Goal: Book appointment/travel/reservation

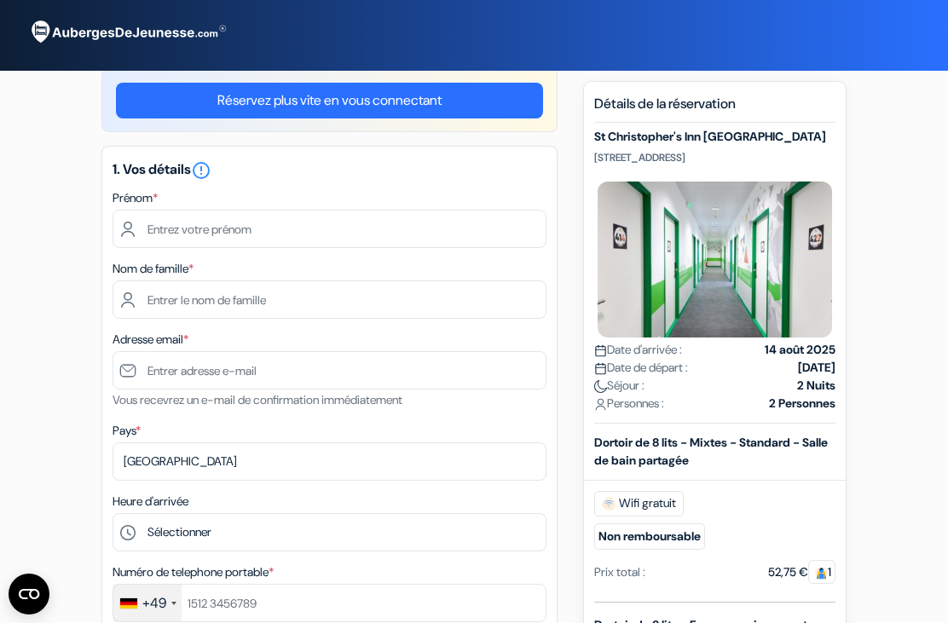
scroll to position [21, 0]
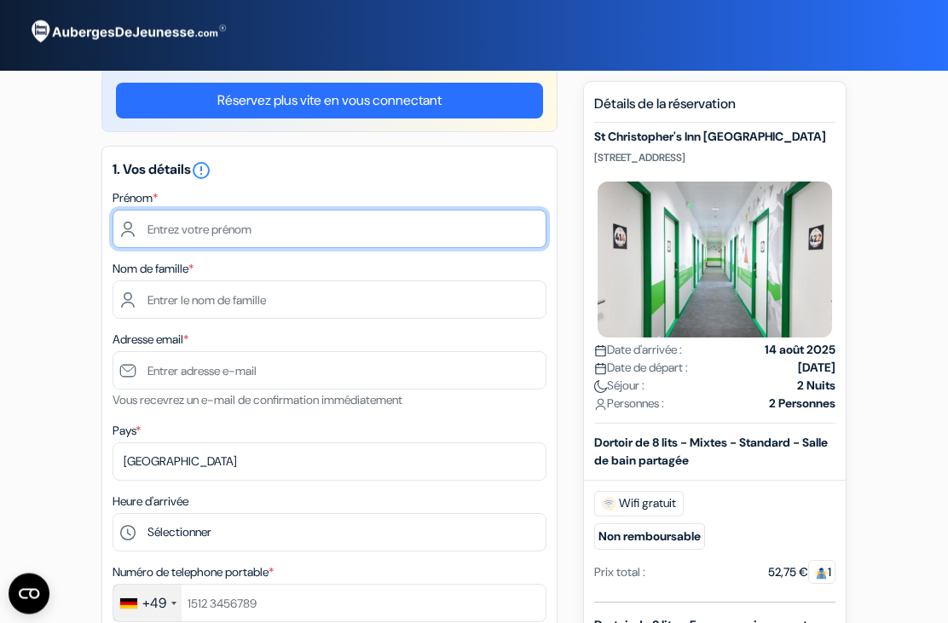
click at [158, 240] on input "text" at bounding box center [330, 230] width 434 height 38
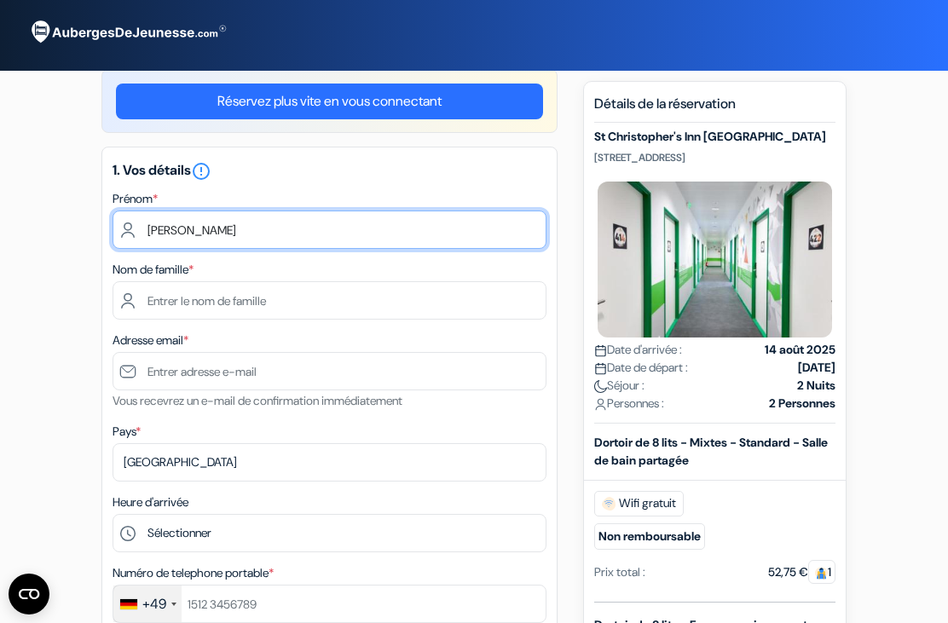
type input "[PERSON_NAME]"
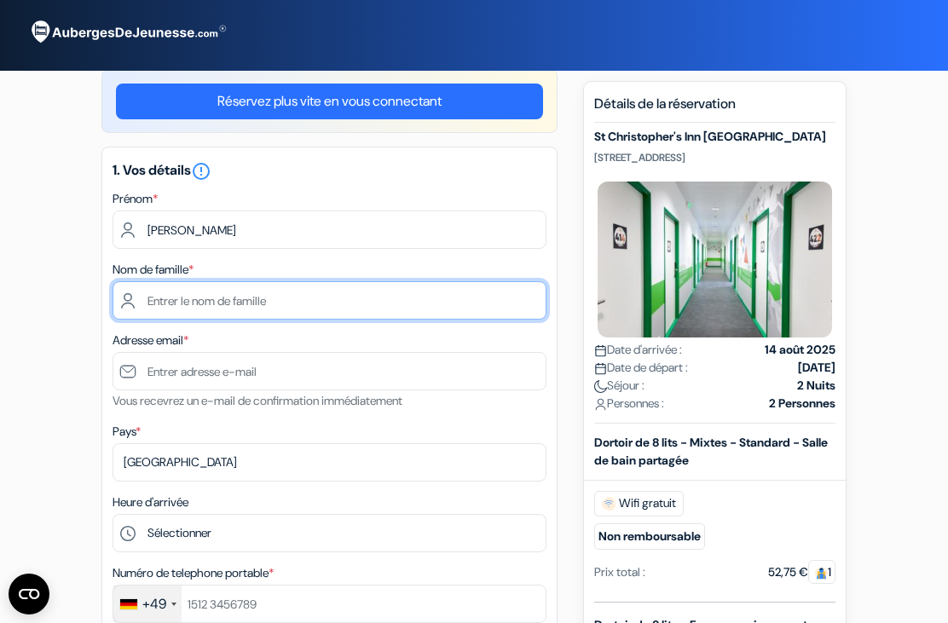
click at [151, 286] on input "text" at bounding box center [330, 300] width 434 height 38
type input "[PERSON_NAME]"
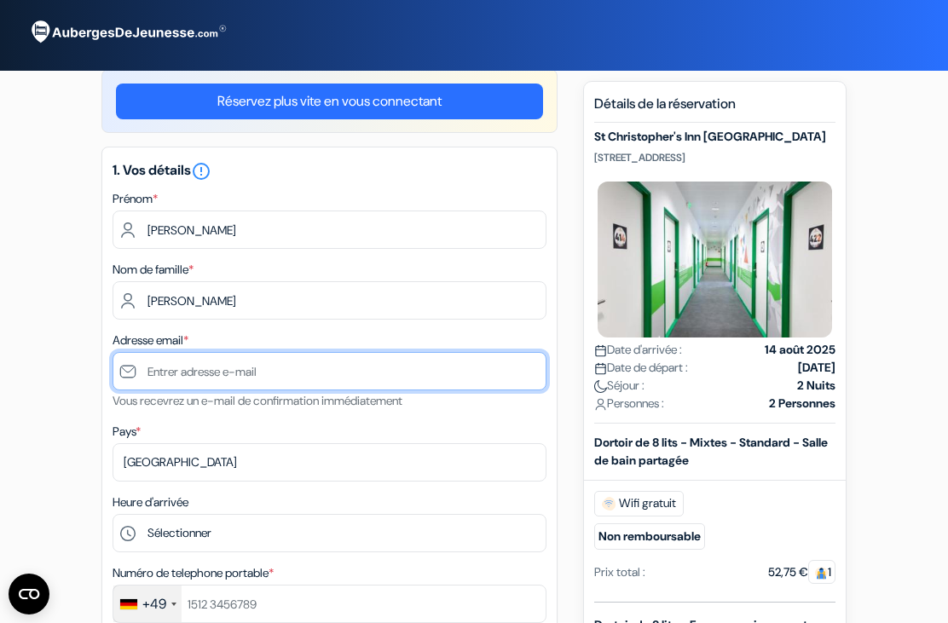
click at [166, 380] on input "text" at bounding box center [330, 371] width 434 height 38
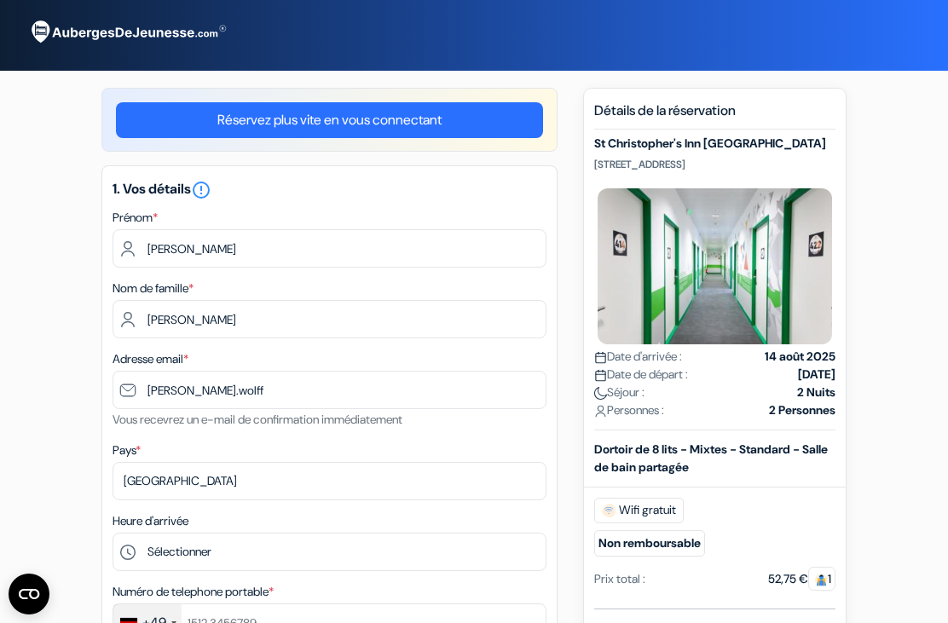
scroll to position [0, 0]
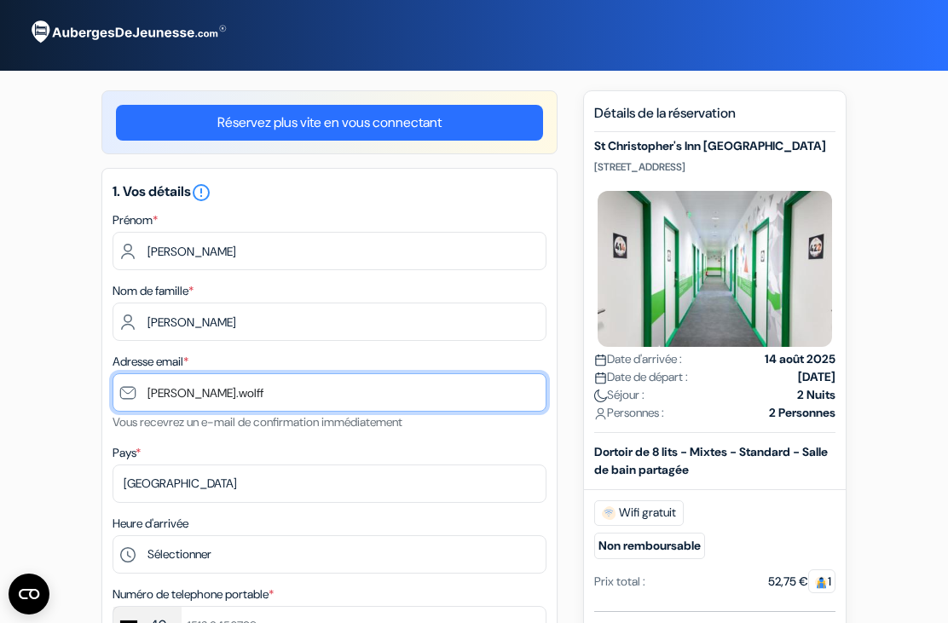
click at [159, 395] on input "[PERSON_NAME].wolff" at bounding box center [330, 392] width 434 height 38
click at [169, 397] on input "[PERSON_NAME].wolff" at bounding box center [330, 392] width 434 height 38
click at [162, 393] on input "[PERSON_NAME].wolff" at bounding box center [330, 392] width 434 height 38
click at [202, 392] on input ".wolff" at bounding box center [330, 392] width 434 height 38
type input "."
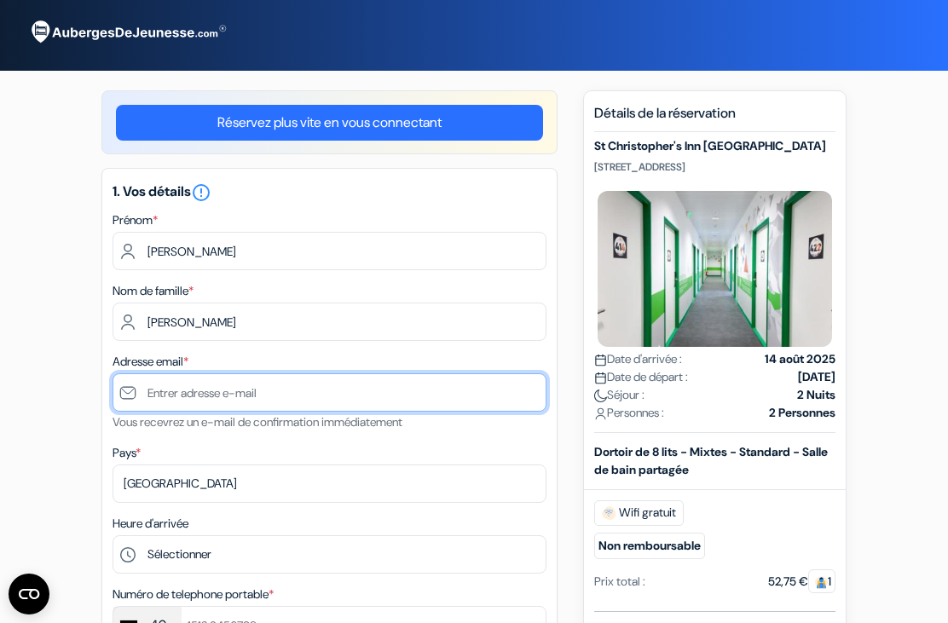
paste input "[PERSON_NAME][EMAIL_ADDRESS][DOMAIN_NAME]"
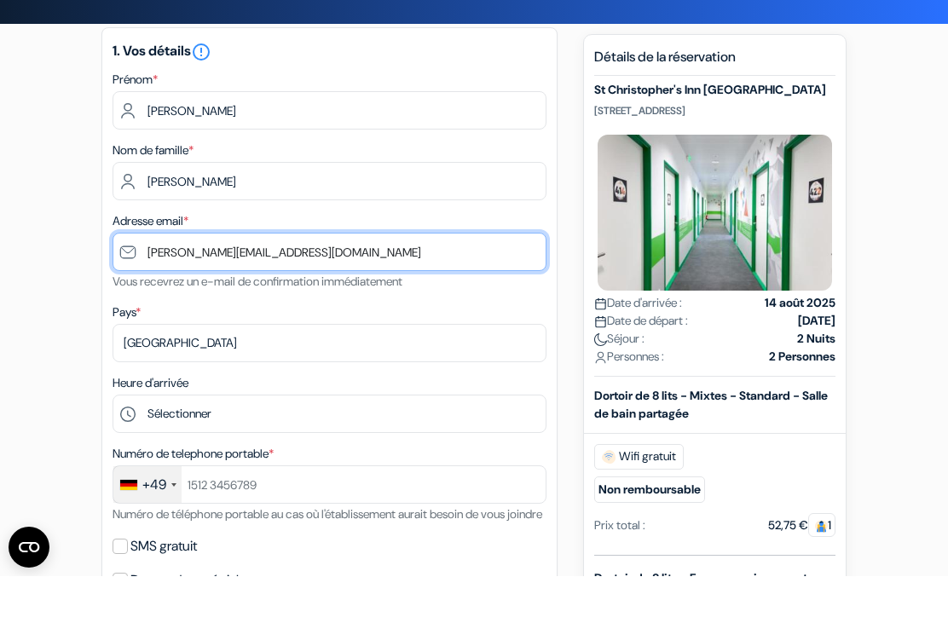
scroll to position [105, 0]
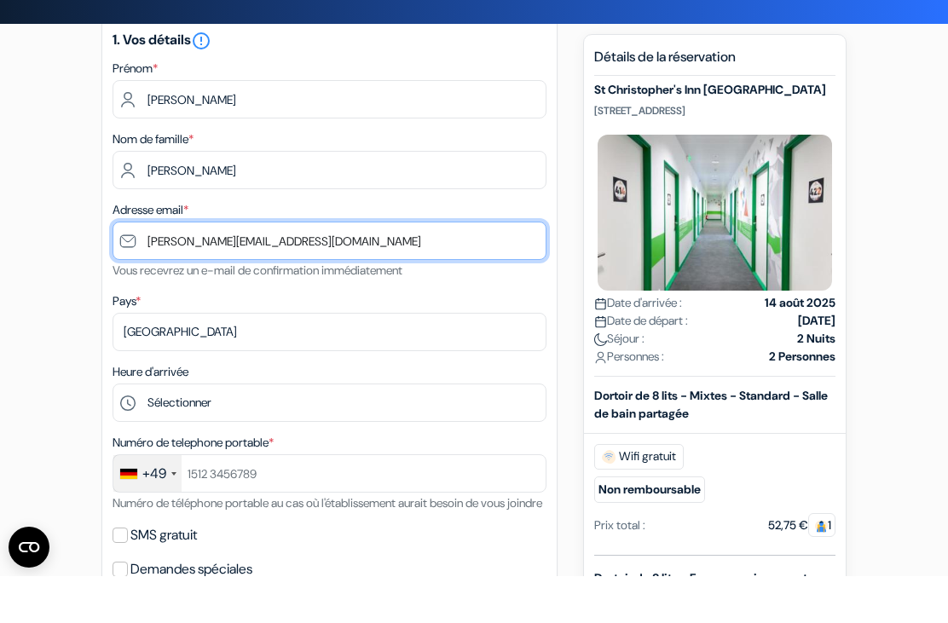
type input "[PERSON_NAME][EMAIL_ADDRESS][DOMAIN_NAME]"
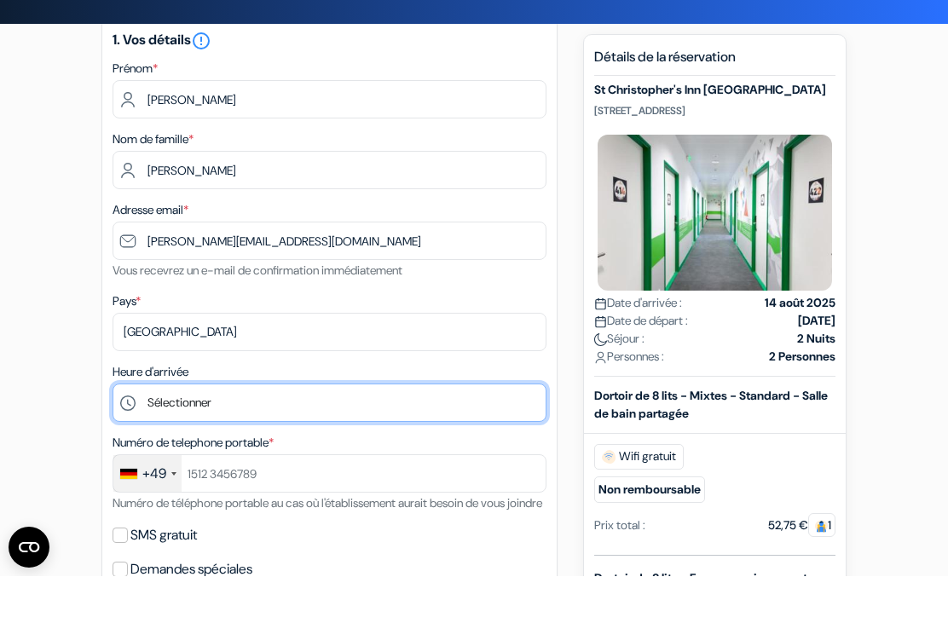
click at [146, 431] on select "Sélectionner 1:00 2:00 3:00 4:00 5:00 6:00 7:00 8:00 9:00 10:00 11:00 12:00 13:…" at bounding box center [330, 450] width 434 height 38
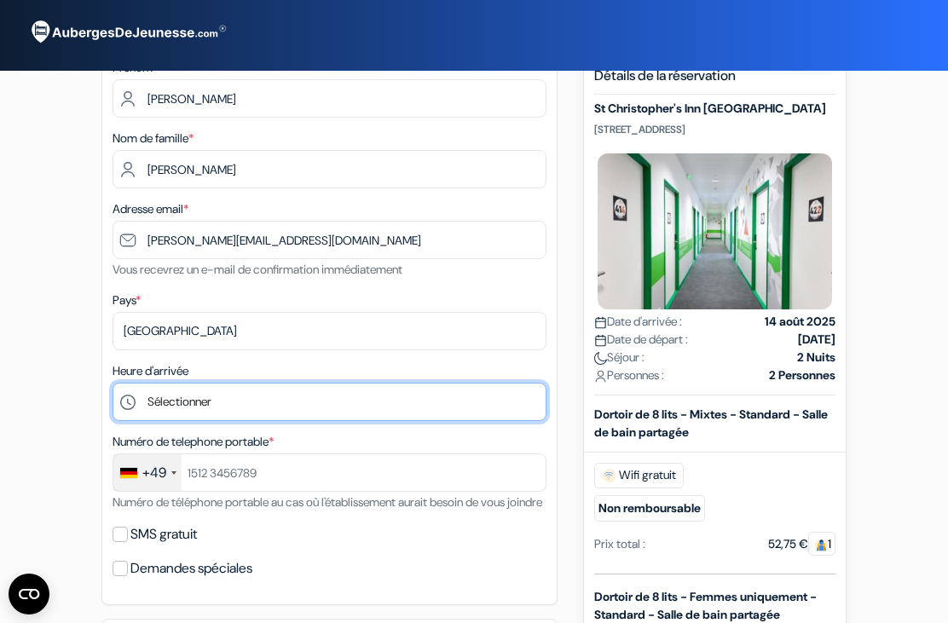
select select "17"
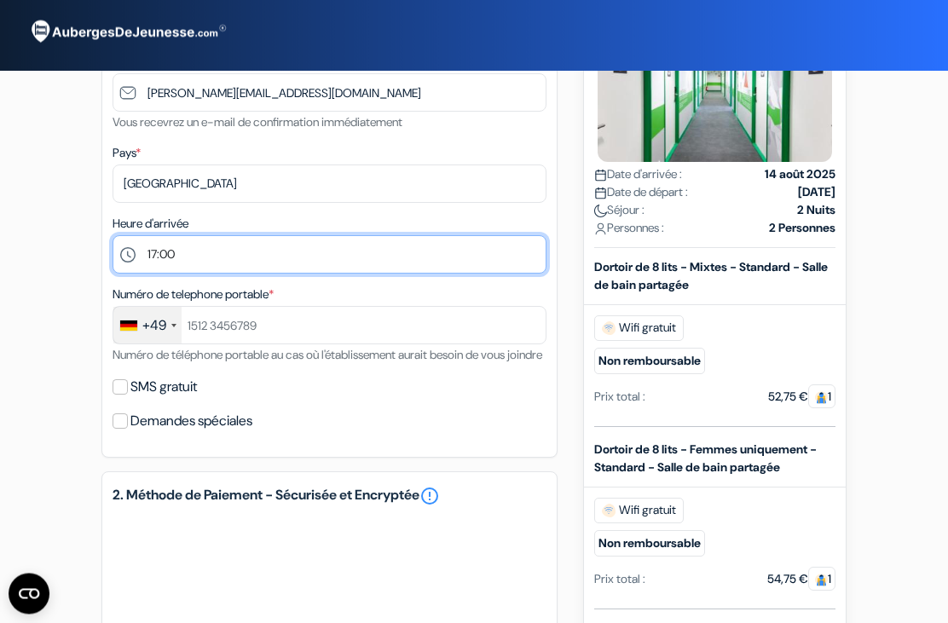
scroll to position [301, 0]
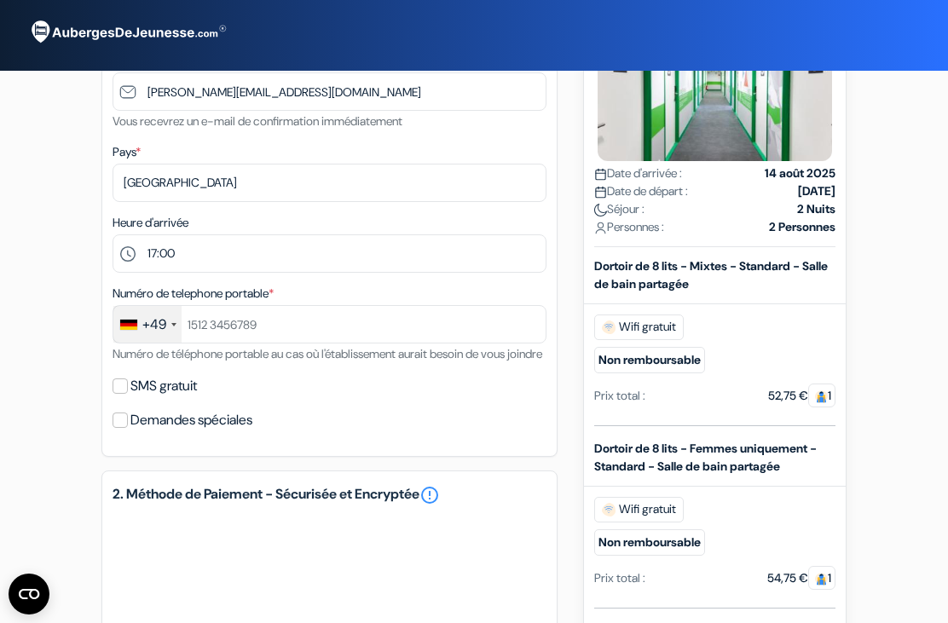
click at [139, 398] on label "SMS gratuit" at bounding box center [163, 386] width 66 height 24
click at [128, 394] on input "SMS gratuit" at bounding box center [120, 386] width 15 height 15
checkbox input "true"
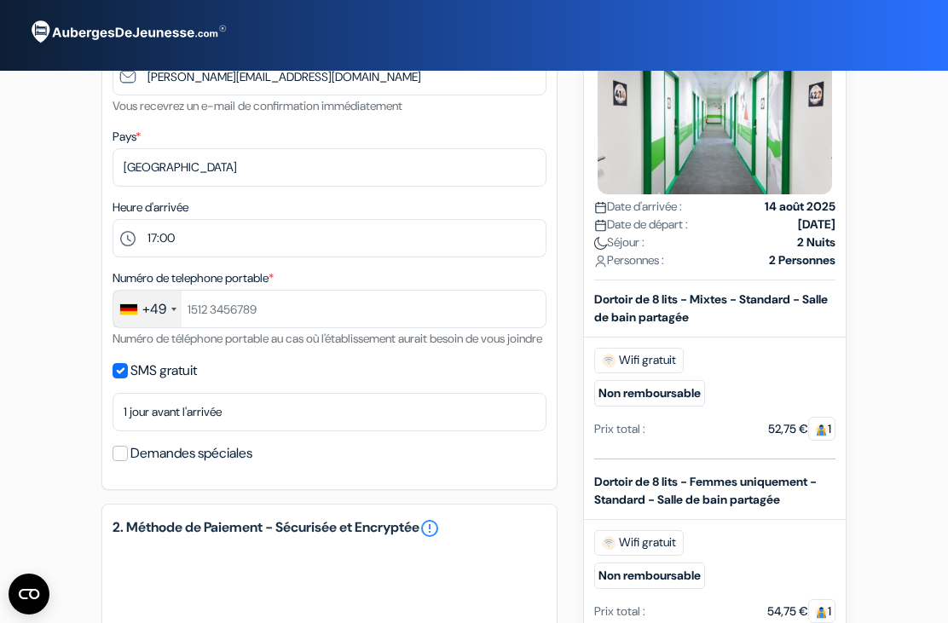
scroll to position [315, 0]
click at [126, 462] on input "Demandes spéciales" at bounding box center [120, 454] width 15 height 15
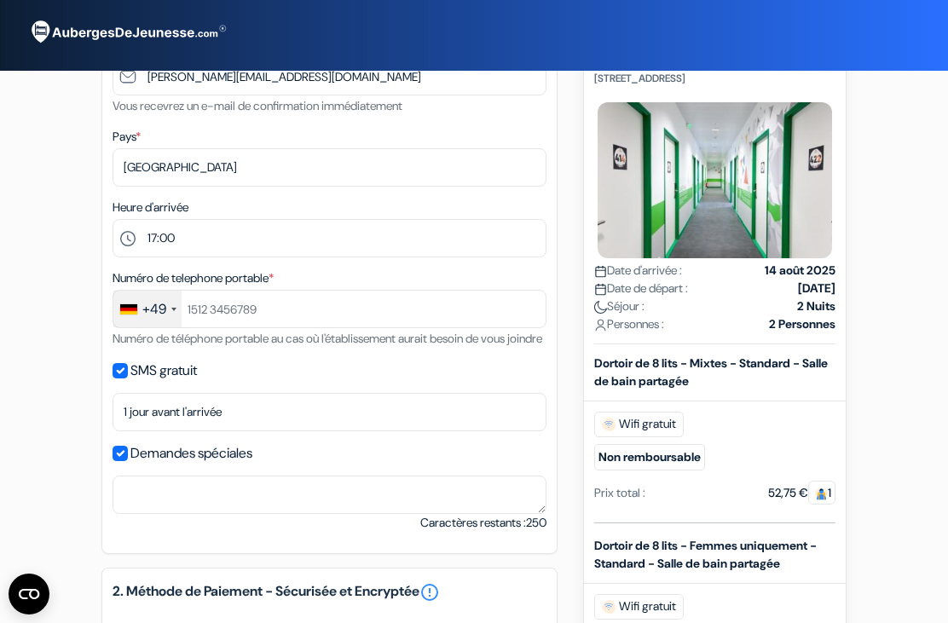
click at [124, 461] on input "Demandes spéciales" at bounding box center [120, 453] width 15 height 15
checkbox input "false"
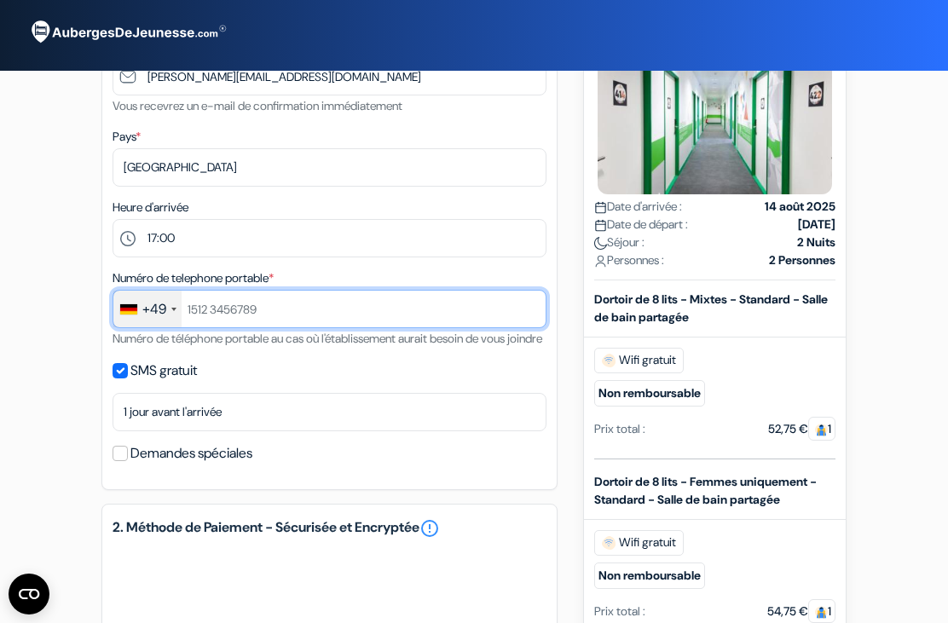
click at [204, 313] on input "text" at bounding box center [330, 309] width 434 height 38
click at [203, 312] on input "text" at bounding box center [330, 309] width 434 height 38
click at [203, 314] on input "text" at bounding box center [330, 309] width 434 height 38
click at [202, 312] on input "text" at bounding box center [330, 309] width 434 height 38
paste input "0175 5375015"
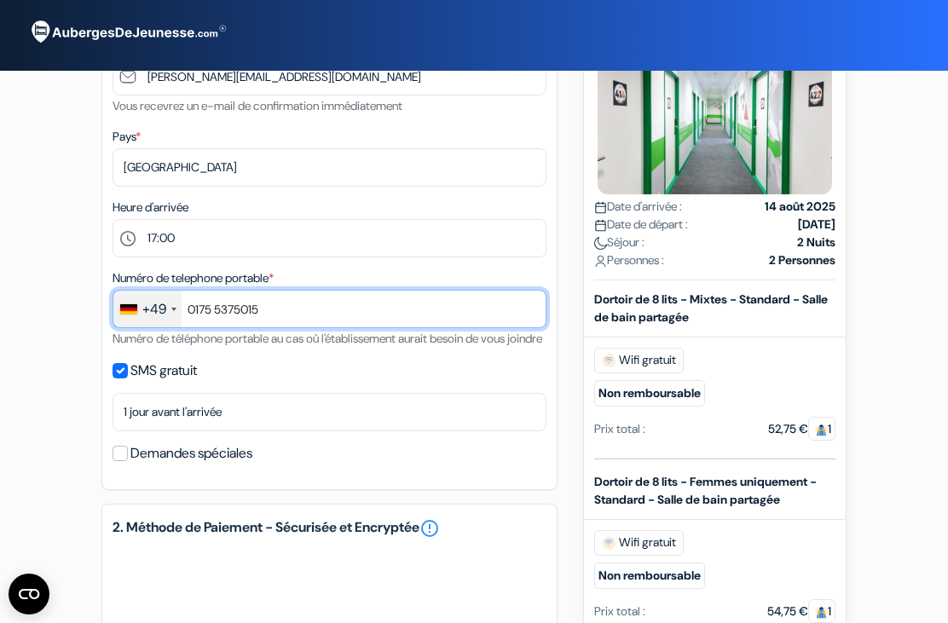
click at [199, 310] on input "0175 5375015" at bounding box center [330, 309] width 434 height 38
type input "175 5375015"
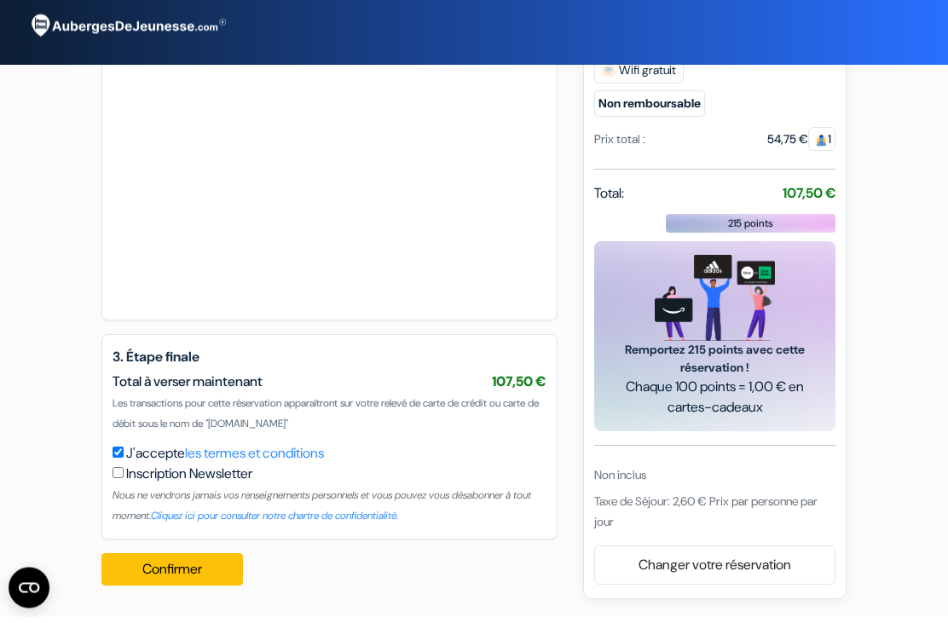
scroll to position [795, 0]
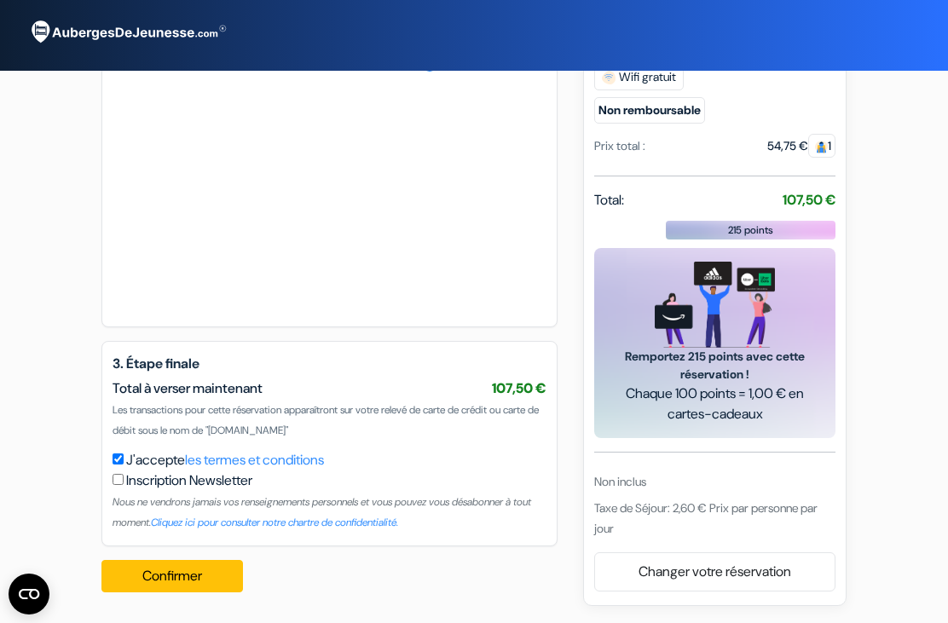
click at [240, 467] on link "les termes et conditions" at bounding box center [254, 460] width 139 height 18
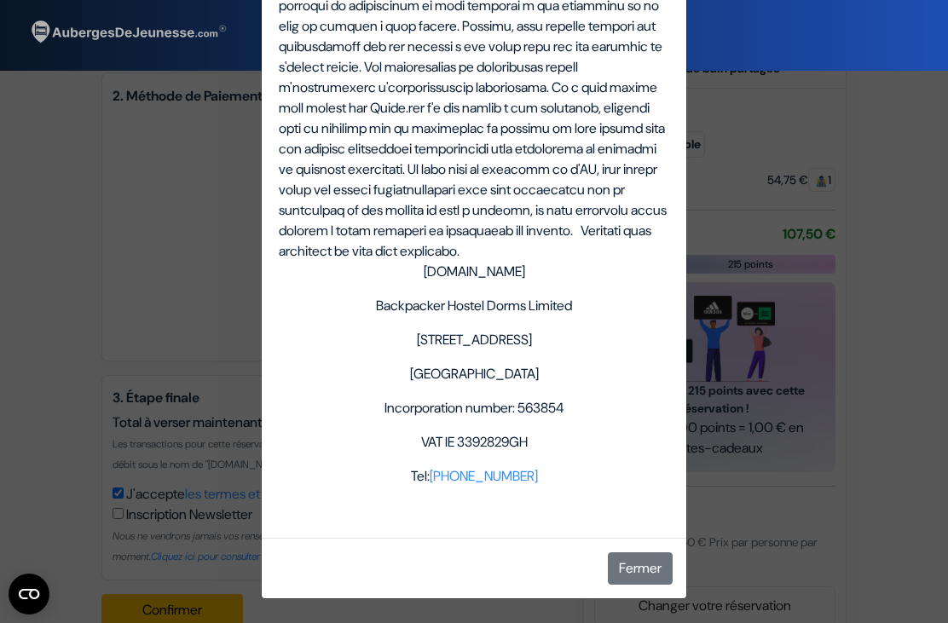
scroll to position [6171, 0]
click at [36, 347] on div "Termes et Conditions Termes et conditions pour les services fournis sur notre s…" at bounding box center [474, 311] width 948 height 623
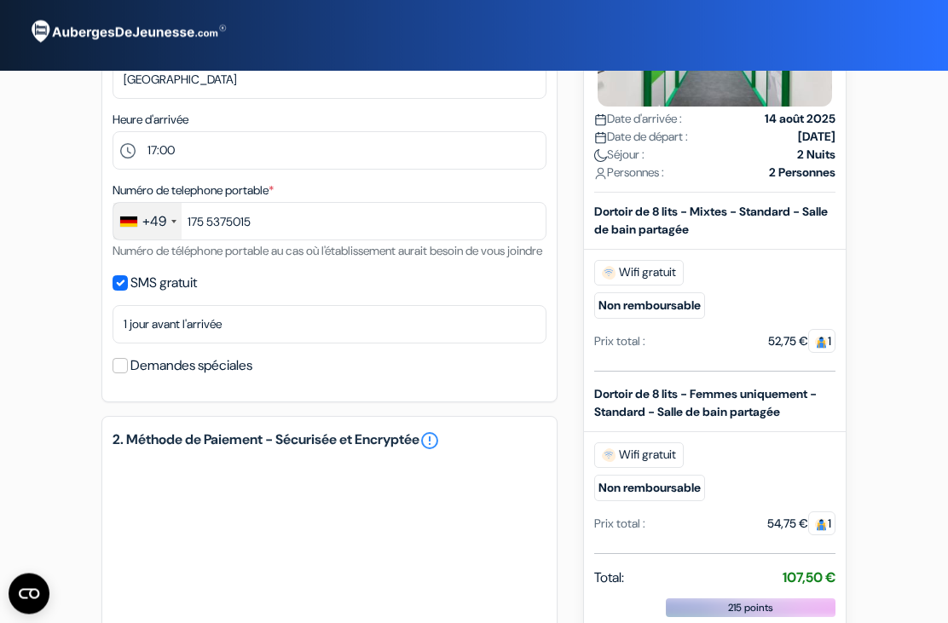
scroll to position [405, 0]
click at [637, 500] on small "Non remboursable" at bounding box center [649, 487] width 111 height 26
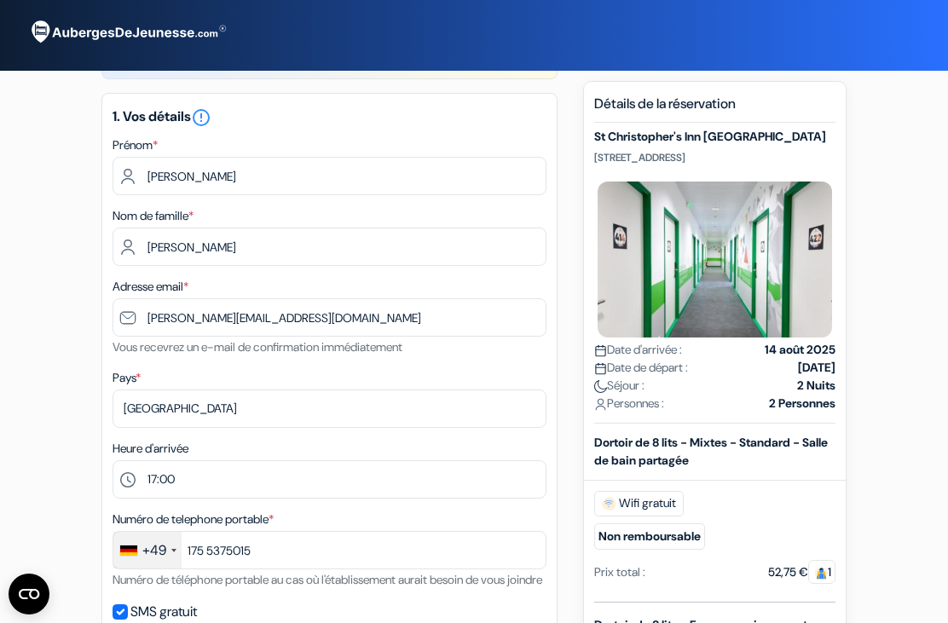
scroll to position [0, 0]
